Goal: Task Accomplishment & Management: Manage account settings

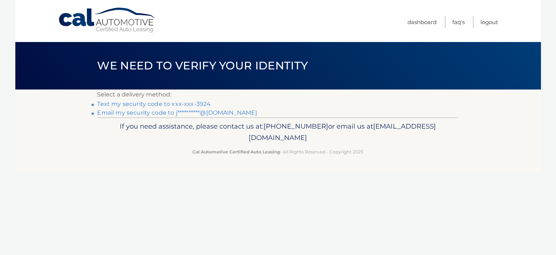
click at [199, 105] on link "Text my security code to xxx-xxx-3924" at bounding box center [155, 103] width 114 height 7
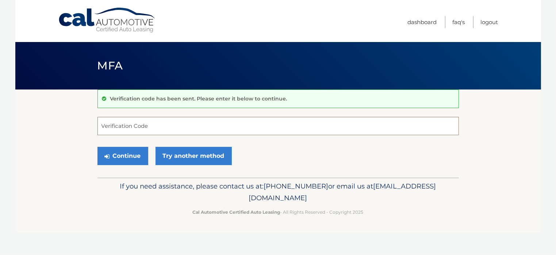
click at [183, 123] on input "Verification Code" at bounding box center [279, 126] width 362 height 18
type input "218629"
click at [128, 153] on button "Continue" at bounding box center [123, 156] width 51 height 18
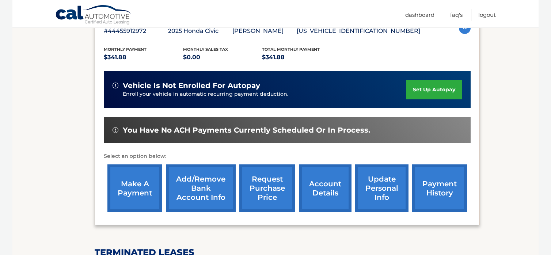
scroll to position [146, 0]
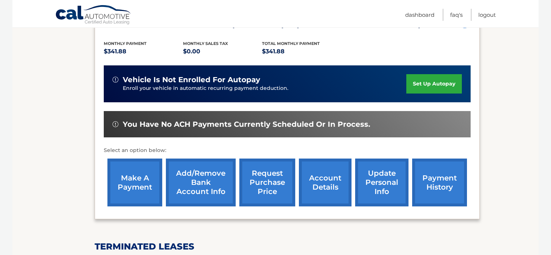
click at [133, 181] on link "make a payment" at bounding box center [134, 183] width 55 height 48
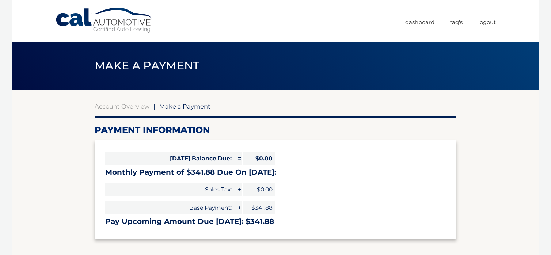
select select "ZGVmNDYxOTYtYTFlYy00N2ZjLWJjNjMtZGFjMmRmYThhZTdj"
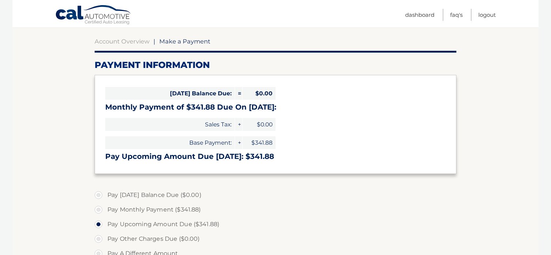
scroll to position [110, 0]
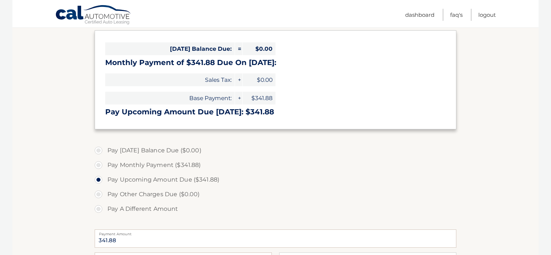
click at [97, 164] on label "Pay Monthly Payment ($341.88)" at bounding box center [276, 165] width 362 height 15
click at [98, 164] on input "Pay Monthly Payment ($341.88)" at bounding box center [101, 164] width 7 height 12
radio input "true"
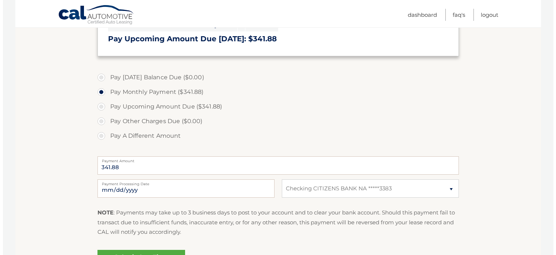
scroll to position [219, 0]
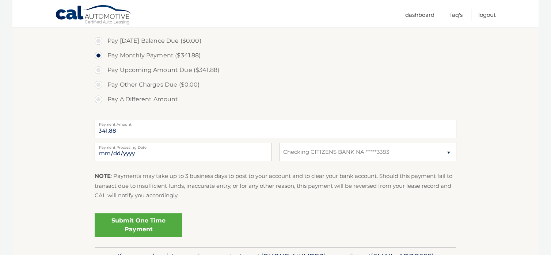
click at [165, 222] on link "Submit One Time Payment" at bounding box center [139, 224] width 88 height 23
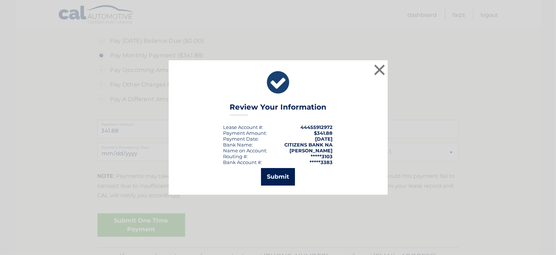
click at [278, 172] on button "Submit" at bounding box center [278, 177] width 34 height 18
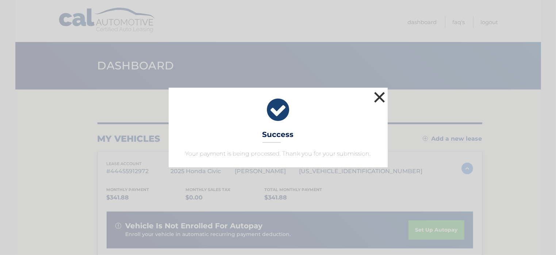
click at [376, 96] on button "×" at bounding box center [380, 97] width 15 height 15
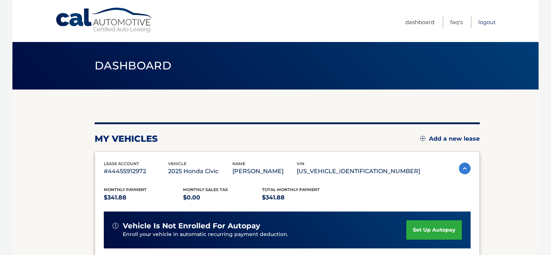
click at [490, 24] on link "Logout" at bounding box center [487, 22] width 18 height 12
